Goal: Information Seeking & Learning: Find contact information

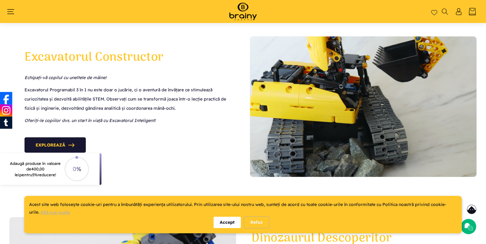
click at [224, 224] on div "Accept" at bounding box center [226, 221] width 27 height 11
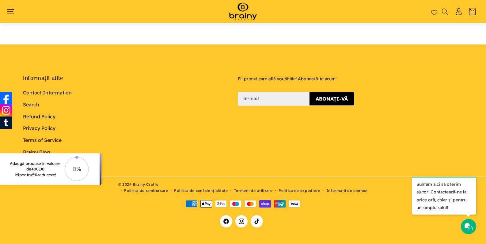
scroll to position [2571, 0]
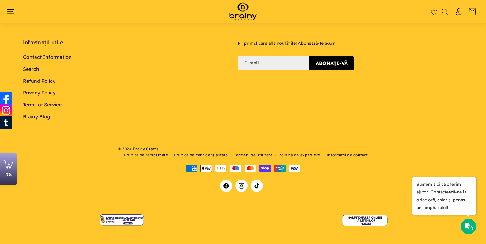
click at [251, 155] on link "Termeni de utilizare" at bounding box center [253, 155] width 39 height 6
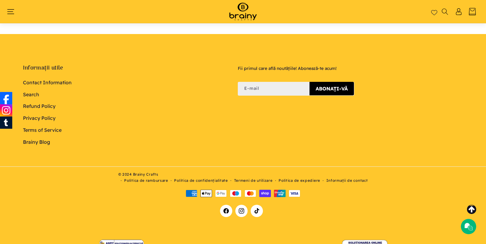
scroll to position [224, 0]
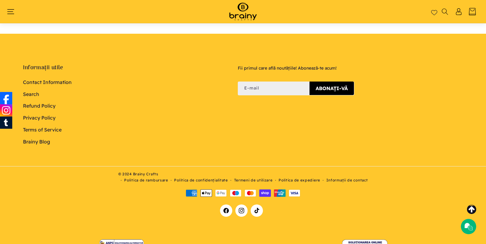
click at [41, 80] on link "Contact Information" at bounding box center [47, 83] width 49 height 10
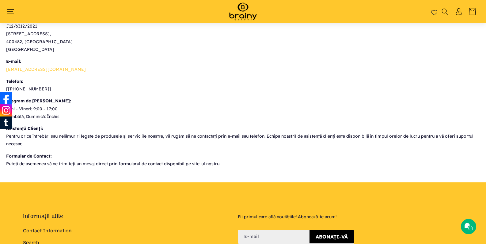
scroll to position [71, 0]
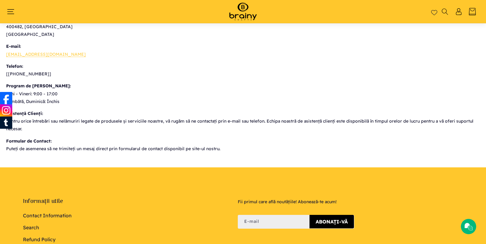
drag, startPoint x: 42, startPoint y: 73, endPoint x: 8, endPoint y: 71, distance: 33.7
click at [6, 72] on p "Telefon: [+40 746 96 11 33]" at bounding box center [242, 69] width 473 height 15
drag, startPoint x: 41, startPoint y: 73, endPoint x: 17, endPoint y: 73, distance: 23.9
click at [17, 73] on p "Telefon: [+40 746 96 11 33]" at bounding box center [242, 69] width 473 height 15
